Goal: Task Accomplishment & Management: Use online tool/utility

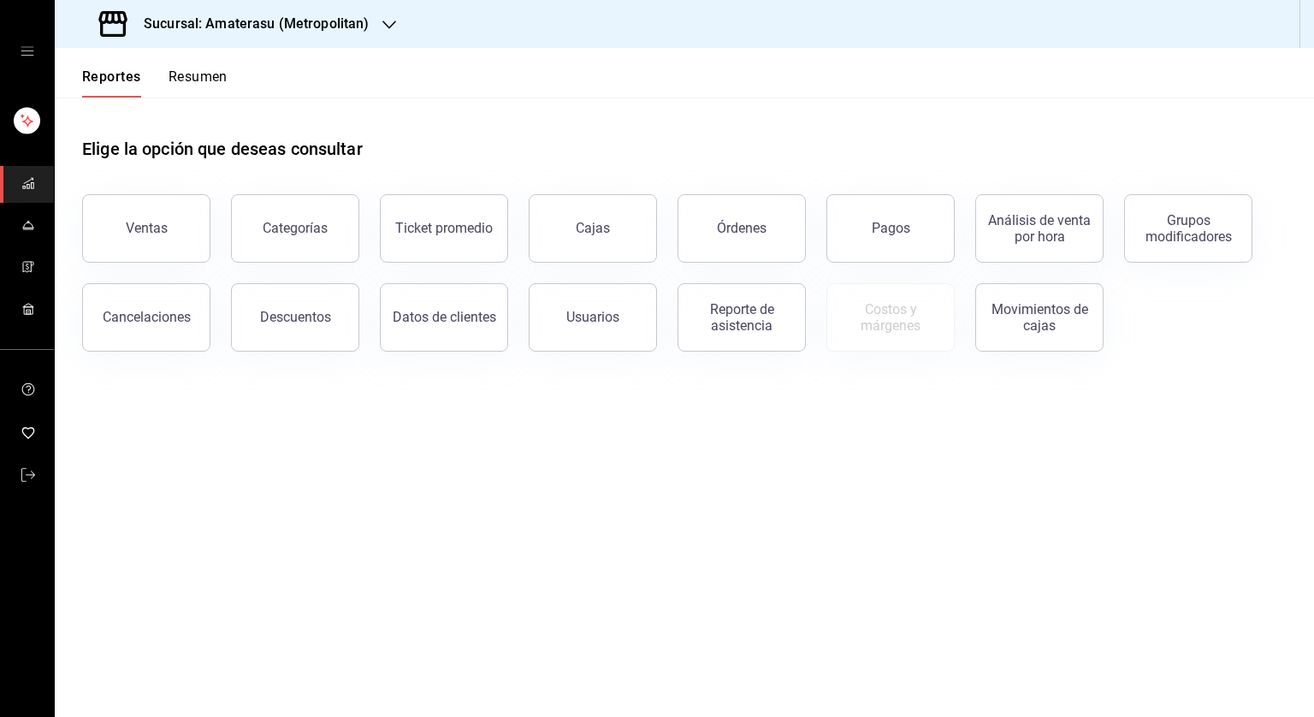
click at [189, 211] on button "Ventas" at bounding box center [146, 228] width 128 height 68
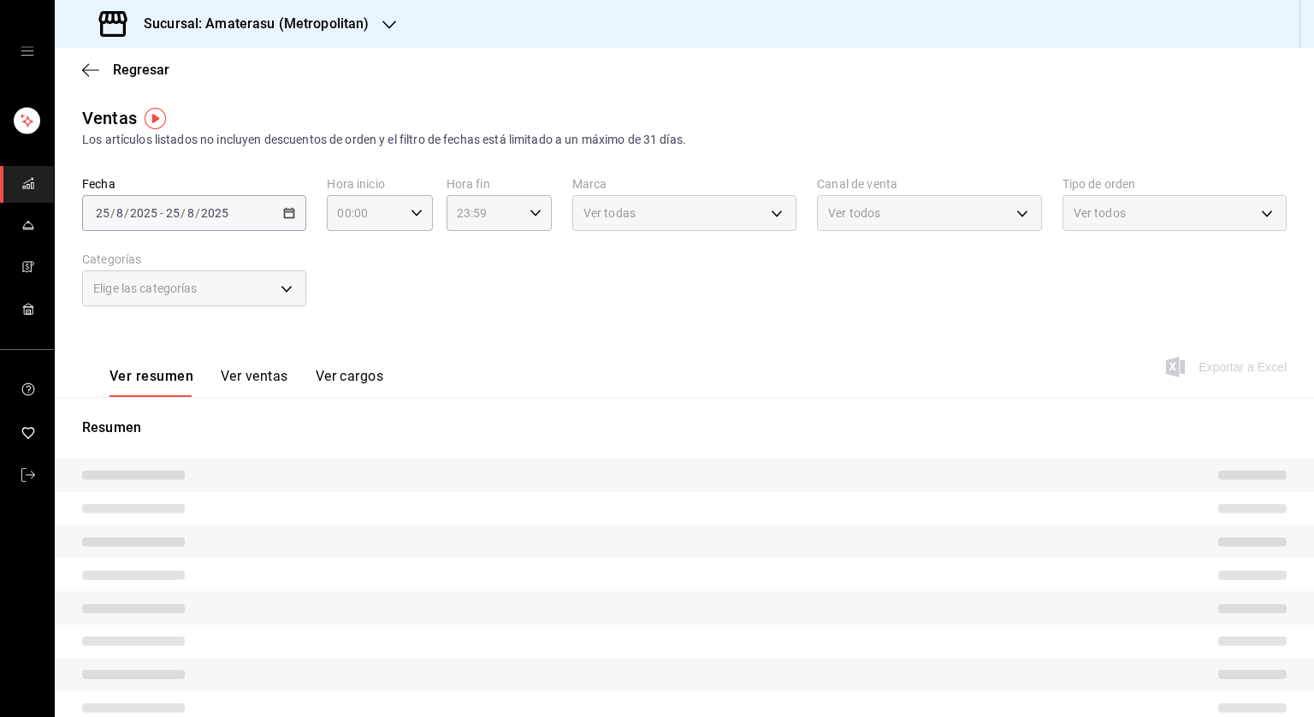
type input "05:00"
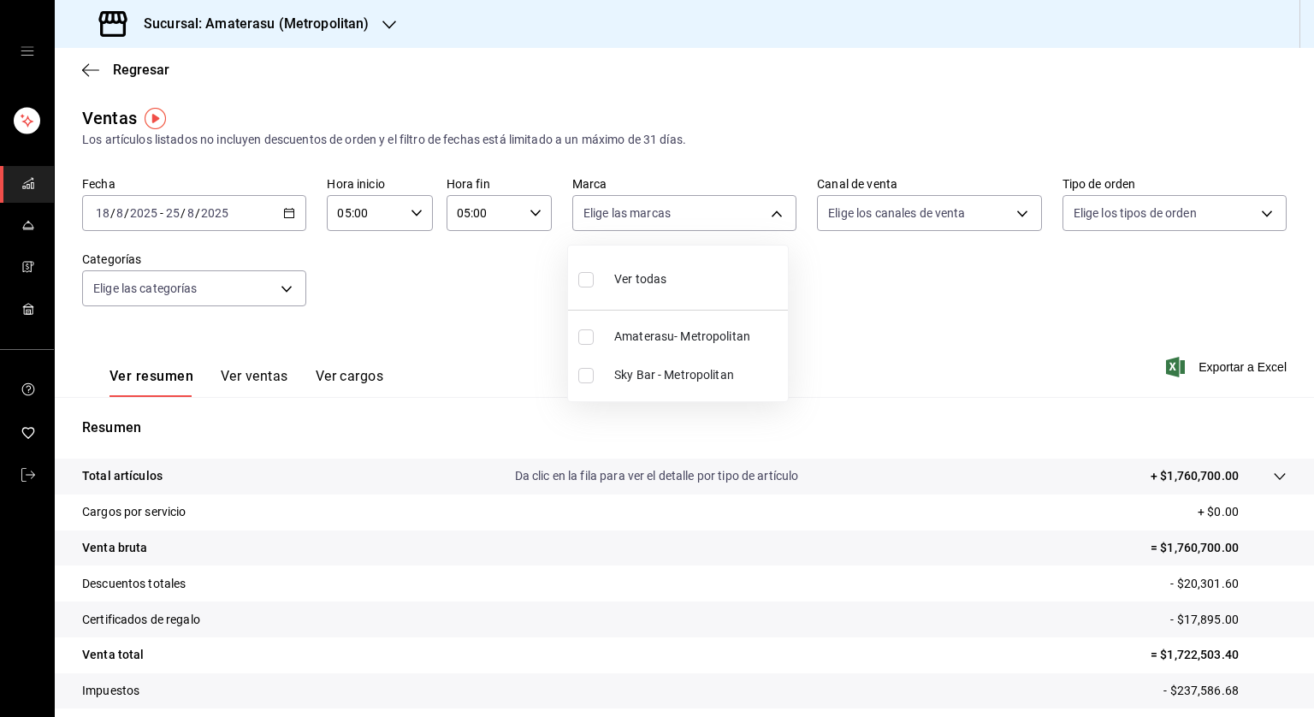
click at [763, 216] on body "Sucursal: Amaterasu (Metropolitan) Regresar Ventas Los artículos listados no in…" at bounding box center [657, 358] width 1314 height 717
click at [588, 284] on input "checkbox" at bounding box center [585, 279] width 15 height 15
checkbox input "true"
type input "e4cd7fcb-d45b-43ae-a99f-ad4ccfcd9032,f3afaab8-8c3d-4e49-a299-af9bdf6027b2"
checkbox input "true"
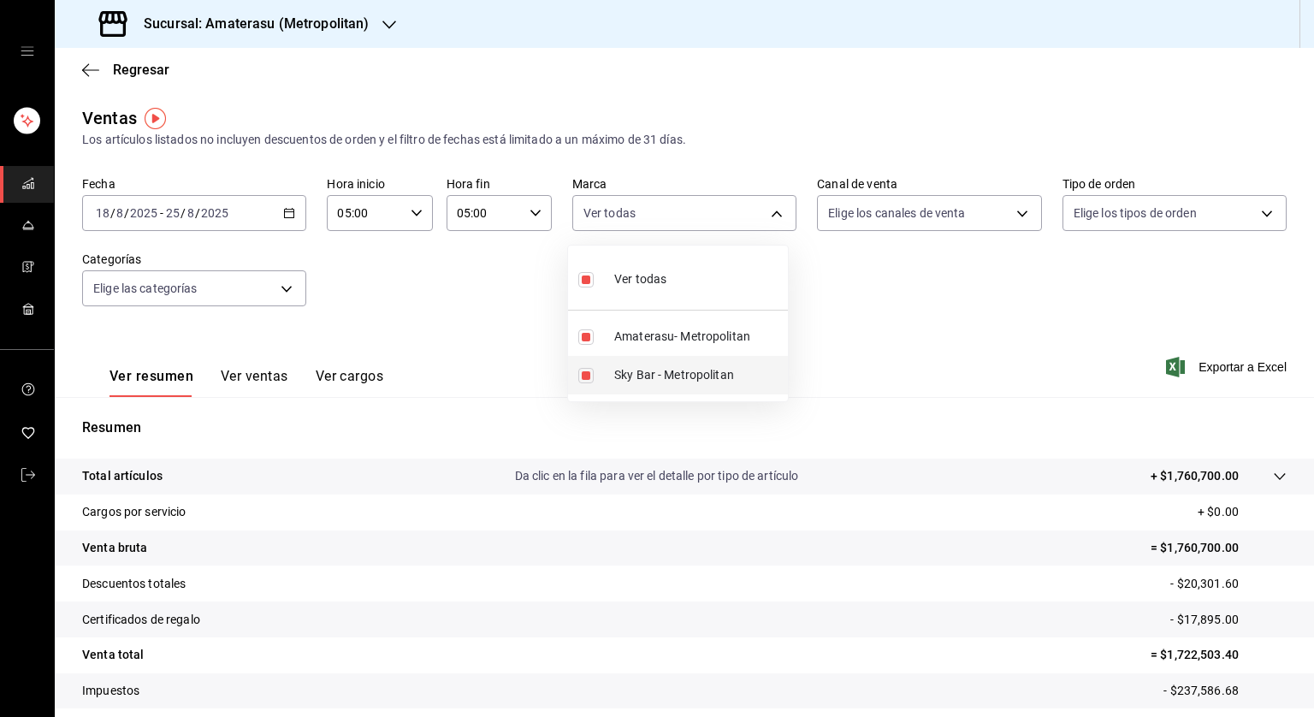
click at [583, 377] on input "checkbox" at bounding box center [585, 375] width 15 height 15
checkbox input "false"
type input "e4cd7fcb-d45b-43ae-a99f-ad4ccfcd9032"
checkbox input "false"
click at [587, 374] on input "checkbox" at bounding box center [585, 375] width 15 height 15
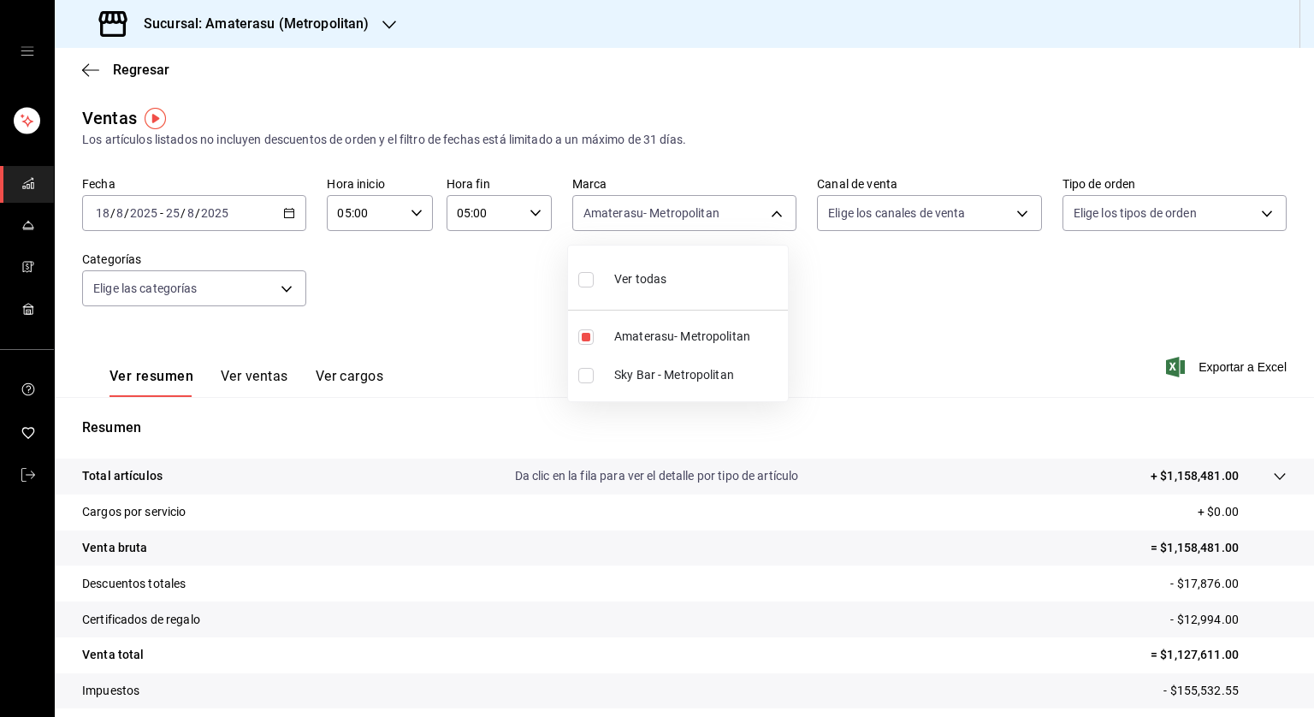
checkbox input "true"
type input "e4cd7fcb-d45b-43ae-a99f-ad4ccfcd9032,f3afaab8-8c3d-4e49-a299-af9bdf6027b2"
checkbox input "true"
click at [986, 296] on div at bounding box center [657, 358] width 1314 height 717
click at [1184, 366] on span "Exportar a Excel" at bounding box center [1228, 367] width 117 height 21
